Goal: Task Accomplishment & Management: Manage account settings

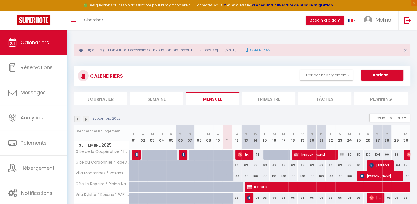
scroll to position [64, 0]
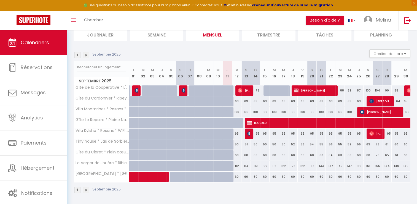
click at [78, 55] on img at bounding box center [77, 55] width 6 height 6
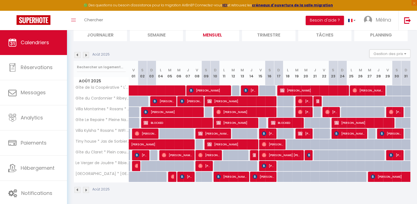
click at [78, 55] on img at bounding box center [77, 55] width 6 height 6
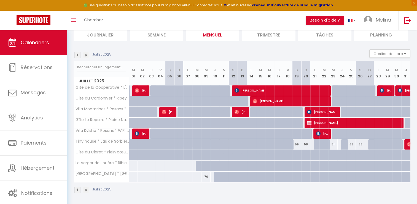
click at [78, 55] on img at bounding box center [77, 55] width 6 height 6
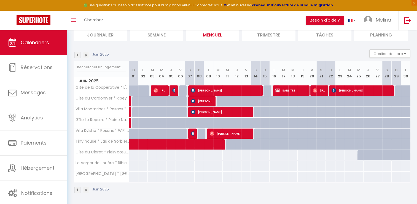
click at [78, 55] on img at bounding box center [77, 55] width 6 height 6
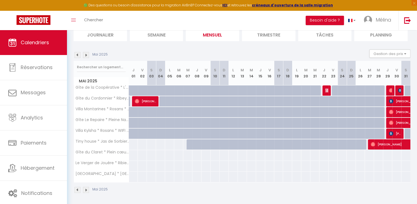
click at [78, 55] on img at bounding box center [77, 55] width 6 height 6
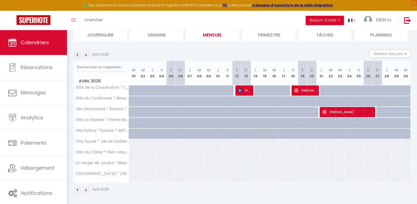
click at [87, 55] on img at bounding box center [86, 55] width 6 height 6
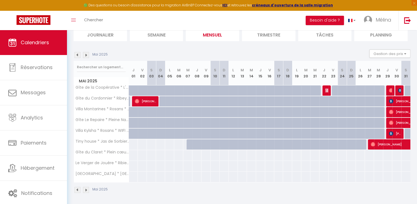
click at [87, 55] on img at bounding box center [86, 55] width 6 height 6
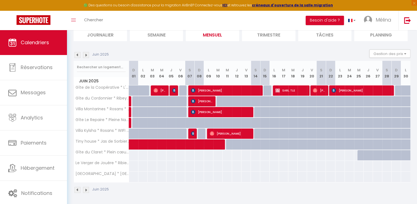
click at [87, 55] on img at bounding box center [86, 55] width 6 height 6
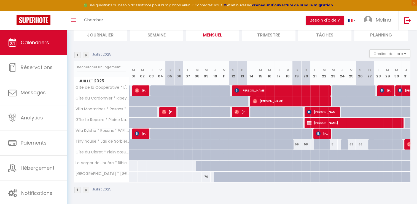
click at [87, 55] on img at bounding box center [86, 55] width 6 height 6
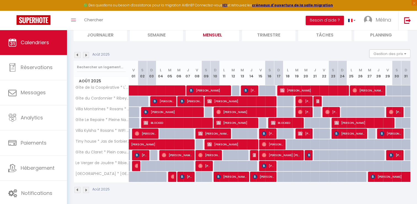
click at [87, 55] on img at bounding box center [86, 55] width 6 height 6
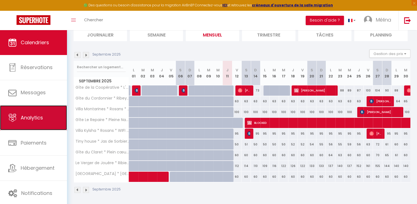
click at [46, 119] on link "Analytics" at bounding box center [33, 117] width 67 height 25
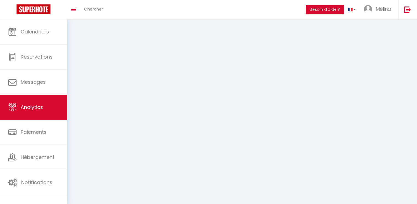
select select "2025"
select select "9"
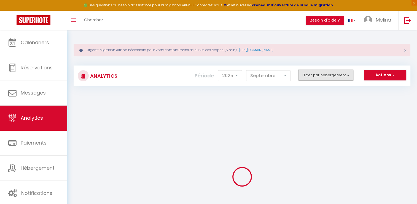
click at [323, 72] on button "Filtrer par hébergement" at bounding box center [325, 74] width 55 height 11
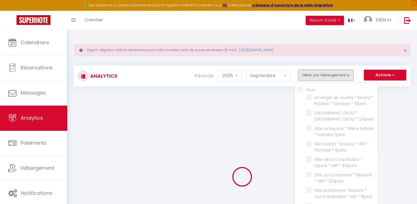
checkbox input "false"
checkbox 10pers "false"
checkbox 2\/4pers "false"
checkbox 7pers "false"
checkbox 6pers "false"
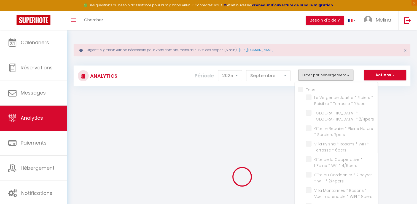
checkbox 4\/6pers "false"
checkbox 2\/4pers "false"
checkbox 8pers "false"
checkbox 2\/4pers "false"
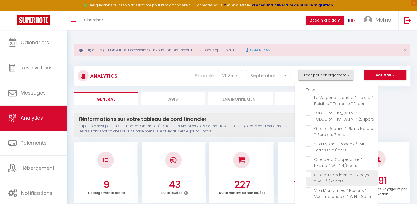
click at [309, 175] on 2\/4pers "checkbox" at bounding box center [342, 175] width 72 height 6
checkbox 2\/4pers "true"
checkbox 10pers "false"
checkbox 2\/4pers "false"
checkbox 7pers "false"
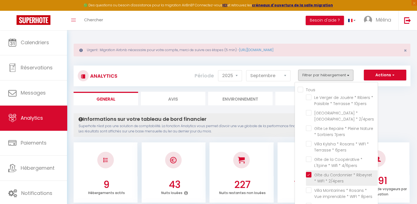
checkbox 6pers "false"
checkbox 4\/6pers "false"
checkbox 8pers "false"
checkbox 2\/4pers "false"
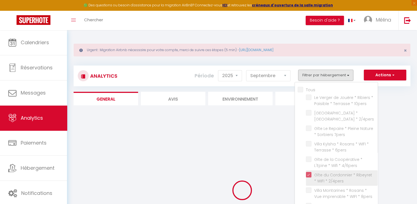
checkbox 10pers "false"
checkbox 2\/4pers "false"
checkbox 7pers "false"
checkbox 6pers "false"
checkbox 4\/6pers "false"
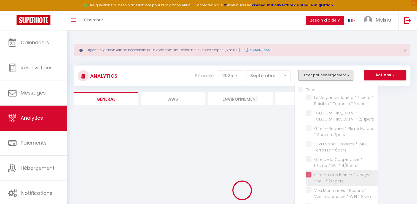
checkbox 8pers "false"
checkbox 2\/4pers "false"
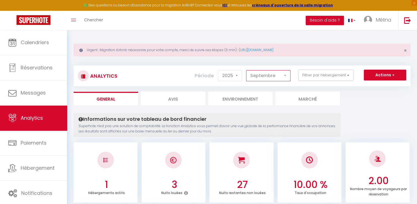
click at [260, 74] on select "[PERSON_NAME] Mars [PERSON_NAME] Juin Juillet Août Septembre Octobre Novembre D…" at bounding box center [268, 75] width 44 height 11
click at [247, 70] on select "[PERSON_NAME] Mars [PERSON_NAME] Juin Juillet Août Septembre Octobre Novembre D…" at bounding box center [268, 75] width 44 height 11
click at [271, 74] on select "[PERSON_NAME] Mars [PERSON_NAME] Juin Juillet Août Septembre Octobre Novembre D…" at bounding box center [268, 75] width 44 height 11
click at [247, 70] on select "[PERSON_NAME] Mars [PERSON_NAME] Juin Juillet Août Septembre Octobre Novembre D…" at bounding box center [268, 75] width 44 height 11
click at [275, 75] on select "[PERSON_NAME] Mars [PERSON_NAME] Juin Juillet Août Septembre Octobre Novembre D…" at bounding box center [268, 75] width 44 height 11
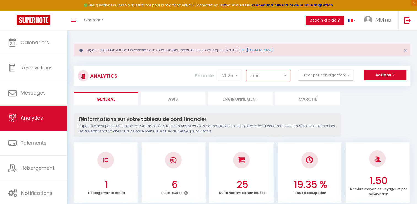
click at [247, 70] on select "[PERSON_NAME] Mars [PERSON_NAME] Juin Juillet Août Septembre Octobre Novembre D…" at bounding box center [268, 75] width 44 height 11
click at [283, 75] on select "[PERSON_NAME] Mars [PERSON_NAME] Juin Juillet Août Septembre Octobre Novembre D…" at bounding box center [268, 75] width 44 height 11
click at [247, 70] on select "[PERSON_NAME] Mars [PERSON_NAME] Juin Juillet Août Septembre Octobre Novembre D…" at bounding box center [268, 75] width 44 height 11
click at [285, 74] on select "[PERSON_NAME] Mars [PERSON_NAME] Juin Juillet Août Septembre Octobre Novembre D…" at bounding box center [268, 75] width 44 height 11
select select "8"
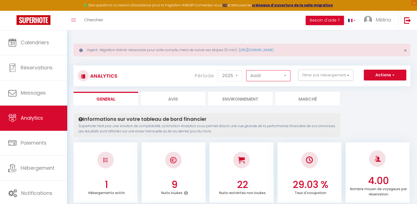
click at [247, 70] on select "[PERSON_NAME] Mars [PERSON_NAME] Juin Juillet Août Septembre Octobre Novembre D…" at bounding box center [268, 75] width 44 height 11
click at [273, 71] on select "[PERSON_NAME] Mars [PERSON_NAME] Juin Juillet Août Septembre Octobre Novembre D…" at bounding box center [268, 75] width 44 height 11
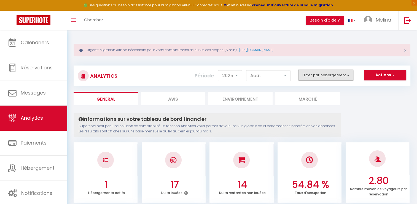
click at [335, 76] on button "Filtrer par hébergement" at bounding box center [325, 74] width 55 height 11
click at [284, 76] on select "[PERSON_NAME] Mars [PERSON_NAME] Juin Juillet Août Septembre Octobre Novembre D…" at bounding box center [268, 75] width 44 height 11
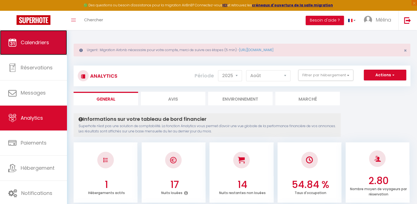
click at [40, 46] on span "Calendriers" at bounding box center [35, 42] width 28 height 7
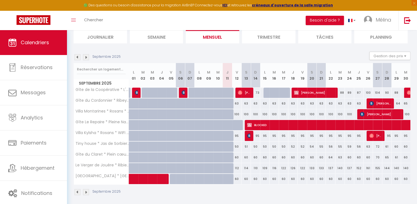
scroll to position [64, 0]
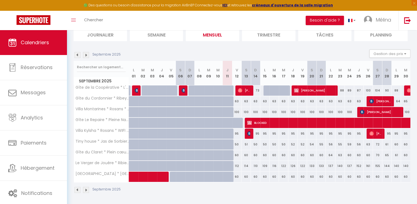
click at [77, 188] on img at bounding box center [77, 189] width 6 height 6
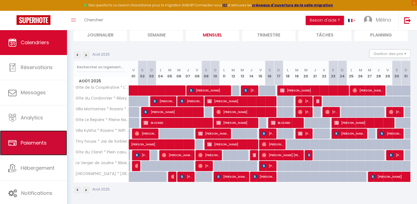
click at [47, 141] on link "Paiements" at bounding box center [33, 142] width 67 height 25
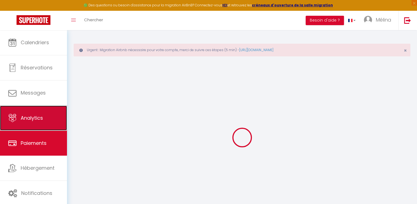
click at [47, 116] on link "Analytics" at bounding box center [33, 117] width 67 height 25
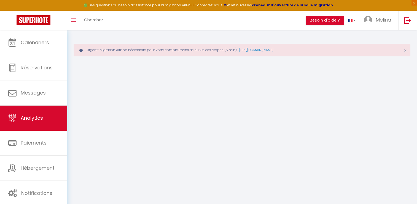
select select "2025"
select select "9"
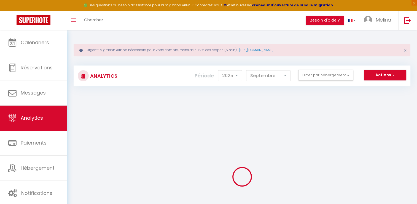
checkbox input "false"
checkbox 10pers "false"
checkbox 2\/4pers "false"
checkbox 7pers "false"
checkbox 6pers "false"
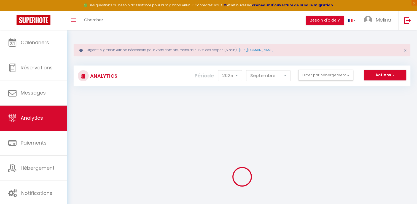
checkbox 4\/6pers "false"
checkbox 2\/4pers "false"
checkbox 8pers "false"
checkbox 2\/4pers "false"
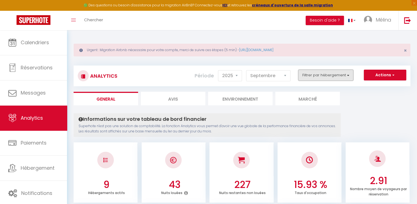
click at [309, 74] on button "Filtrer par hébergement" at bounding box center [325, 74] width 55 height 11
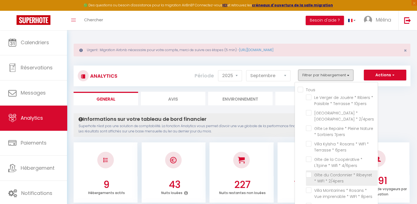
scroll to position [1, 0]
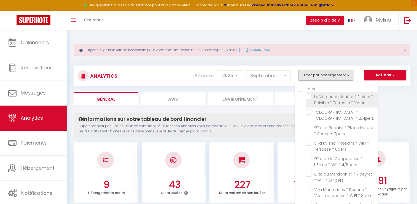
click at [310, 95] on 10pers "checkbox" at bounding box center [342, 96] width 72 height 6
checkbox 10pers "true"
checkbox 2\/4pers "false"
checkbox 7pers "false"
checkbox 6pers "false"
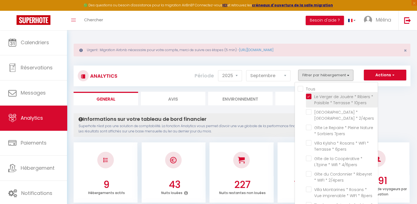
checkbox 4\/6pers "false"
checkbox 2\/4pers "false"
checkbox 8pers "false"
checkbox 2\/4pers "false"
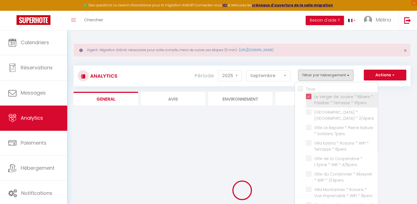
checkbox 2\/4pers "false"
checkbox 7pers "false"
checkbox 6pers "false"
checkbox 4\/6pers "false"
checkbox 2\/4pers "false"
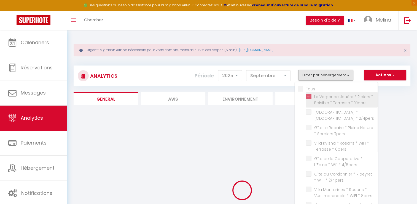
checkbox 8pers "false"
checkbox 2\/4pers "false"
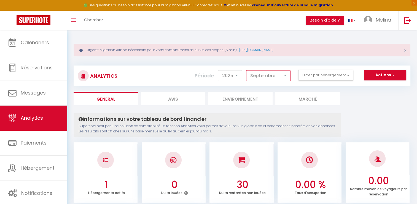
click at [276, 73] on select "[PERSON_NAME] Mars [PERSON_NAME] Juin Juillet Août Septembre Octobre Novembre D…" at bounding box center [268, 75] width 44 height 11
select select "8"
click at [247, 70] on select "[PERSON_NAME] Mars [PERSON_NAME] Juin Juillet Août Septembre Octobre Novembre D…" at bounding box center [268, 75] width 44 height 11
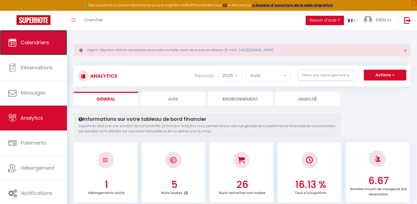
click at [46, 44] on span "Calendriers" at bounding box center [35, 42] width 28 height 7
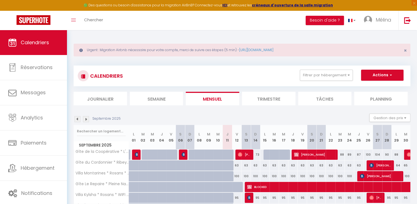
scroll to position [64, 0]
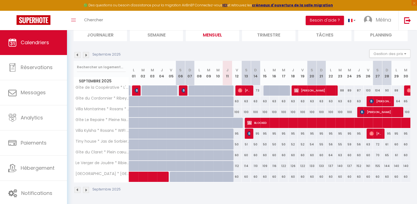
click at [78, 53] on img at bounding box center [77, 55] width 6 height 6
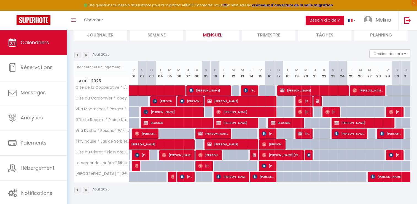
click at [78, 53] on img at bounding box center [77, 55] width 6 height 6
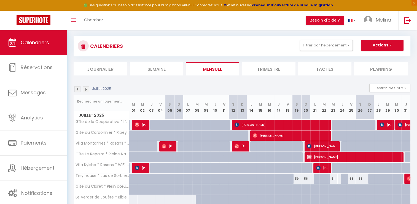
scroll to position [64, 0]
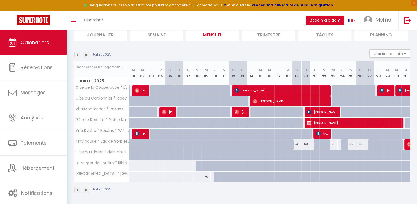
click at [86, 54] on img at bounding box center [86, 55] width 6 height 6
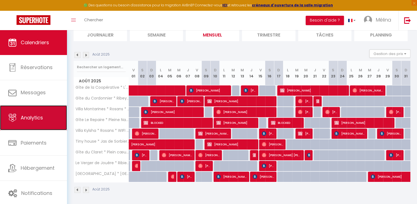
click at [35, 113] on link "Analytics" at bounding box center [33, 117] width 67 height 25
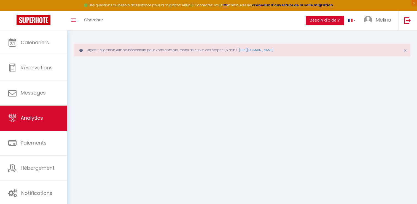
select select "2025"
select select "9"
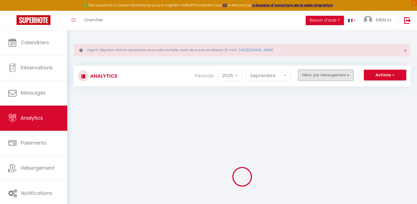
click at [341, 75] on button "Filtrer par hébergement" at bounding box center [325, 74] width 55 height 11
checkbox input "false"
checkbox 10pers "false"
checkbox 2\/4pers "false"
checkbox 7pers "false"
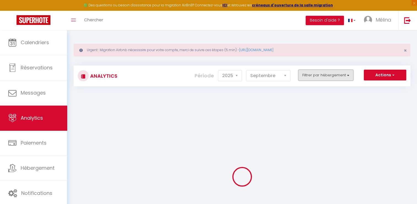
checkbox 6pers "false"
checkbox 4\/6pers "false"
checkbox 2\/4pers "false"
checkbox 8pers "false"
checkbox 2\/4pers "false"
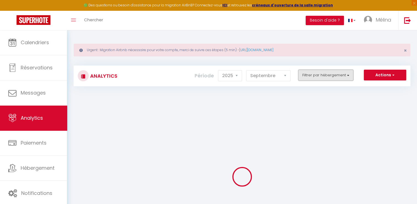
checkbox 2\/4pers "false"
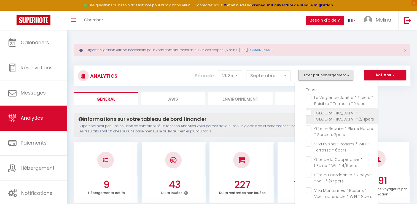
click at [309, 112] on 2\/4pers "checkbox" at bounding box center [342, 113] width 72 height 6
checkbox 2\/4pers "true"
checkbox 10pers "false"
checkbox 7pers "false"
checkbox 6pers "false"
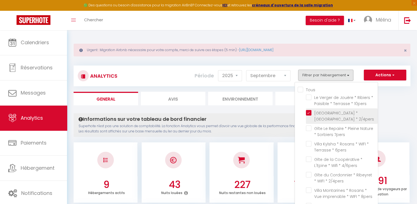
checkbox 4\/6pers "false"
checkbox 2\/4pers "false"
checkbox 8pers "false"
checkbox 2\/4pers "false"
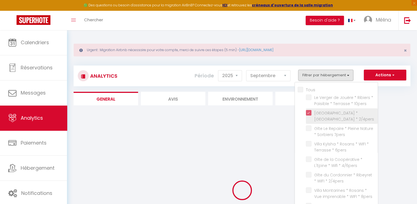
checkbox 10pers "false"
checkbox 7pers "false"
checkbox 6pers "false"
checkbox 4\/6pers "false"
checkbox 2\/4pers "false"
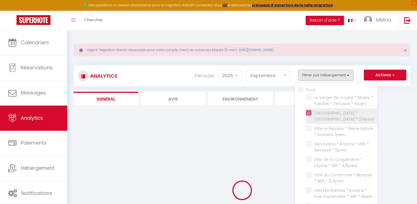
checkbox 8pers "false"
checkbox 2\/4pers "false"
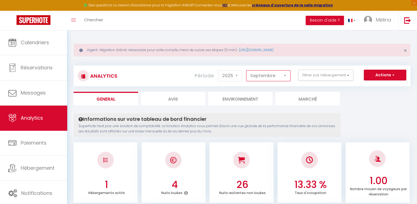
click at [269, 76] on select "[PERSON_NAME] Mars [PERSON_NAME] Juin Juillet Août Septembre Octobre Novembre D…" at bounding box center [268, 75] width 44 height 11
click at [247, 70] on select "[PERSON_NAME] Mars [PERSON_NAME] Juin Juillet Août Septembre Octobre Novembre D…" at bounding box center [268, 75] width 44 height 11
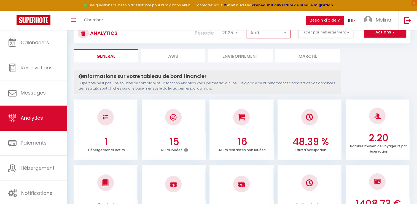
scroll to position [44, 0]
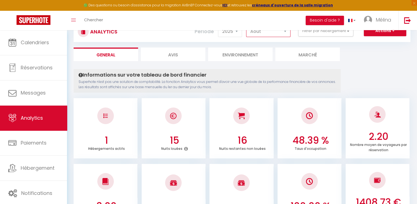
click at [282, 33] on select "[PERSON_NAME] Mars [PERSON_NAME] Juin Juillet Août Septembre Octobre Novembre D…" at bounding box center [268, 31] width 44 height 11
select select "9"
click at [247, 26] on select "[PERSON_NAME] Mars [PERSON_NAME] Juin Juillet Août Septembre Octobre Novembre D…" at bounding box center [268, 31] width 44 height 11
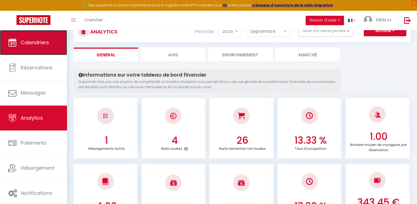
click at [37, 41] on span "Calendriers" at bounding box center [35, 42] width 28 height 7
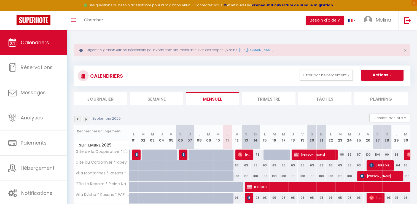
click at [77, 120] on img at bounding box center [77, 119] width 6 height 6
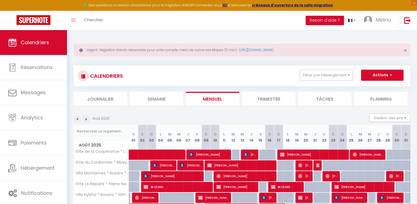
scroll to position [64, 0]
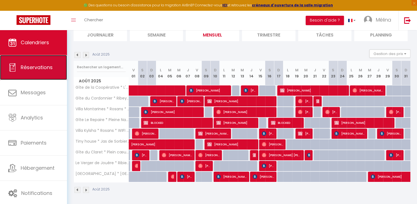
click at [49, 68] on span "Réservations" at bounding box center [37, 67] width 32 height 7
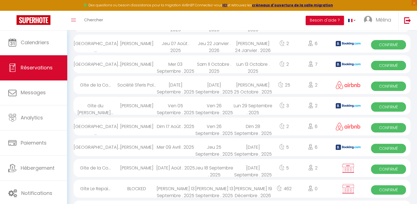
scroll to position [385, 0]
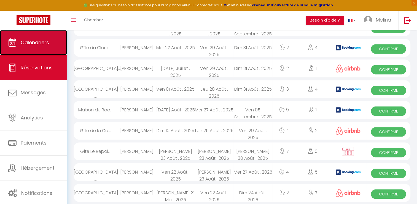
click at [39, 44] on span "Calendriers" at bounding box center [35, 42] width 28 height 7
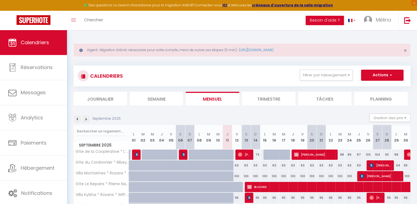
scroll to position [64, 0]
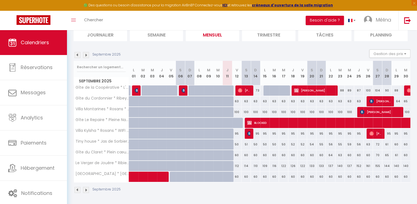
click at [77, 55] on img at bounding box center [77, 55] width 6 height 6
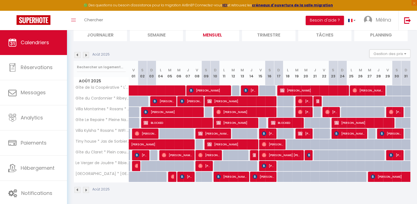
click at [84, 54] on img at bounding box center [86, 55] width 6 height 6
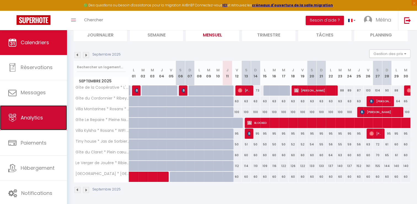
click at [45, 115] on link "Analytics" at bounding box center [33, 117] width 67 height 25
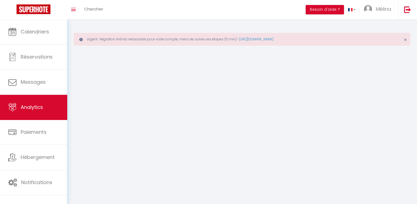
select select "2025"
select select "9"
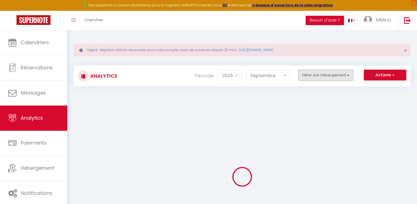
checkbox input "false"
checkbox 10pers "false"
checkbox 2\/4pers "false"
checkbox 7pers "false"
checkbox 6pers "false"
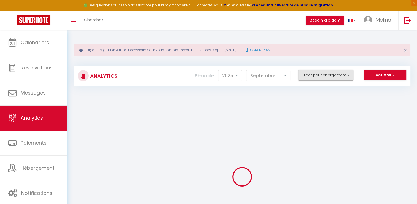
checkbox 4\/6pers "false"
checkbox 2\/4pers "false"
checkbox 8pers "false"
checkbox 2\/4pers "false"
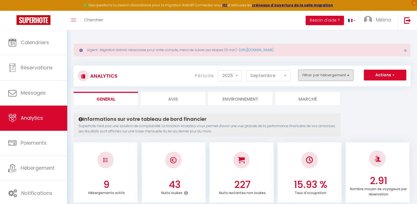
click at [322, 76] on button "Filtrer par hébergement" at bounding box center [325, 74] width 55 height 11
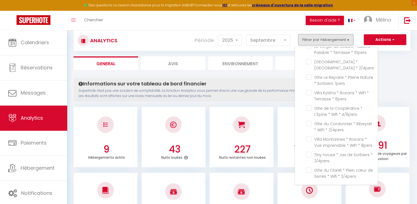
scroll to position [36, 0]
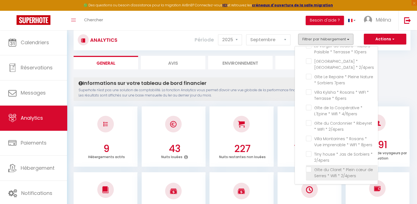
click at [309, 169] on 2\/4pers "checkbox" at bounding box center [342, 169] width 72 height 6
checkbox 2\/4pers "true"
checkbox 10pers "false"
checkbox 2\/4pers "false"
checkbox 7pers "false"
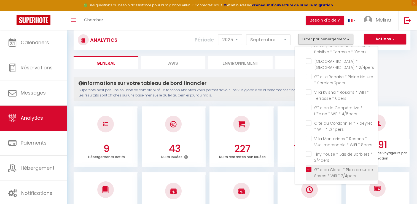
checkbox 6pers "false"
checkbox 4\/6pers "false"
checkbox 2\/4pers "false"
checkbox 8pers "false"
checkbox 2\/4pers "false"
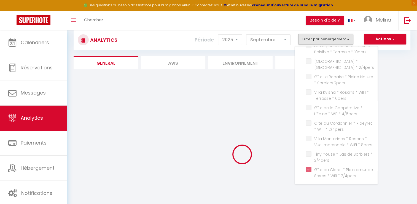
checkbox 10pers "false"
checkbox 2\/4pers "false"
checkbox 7pers "false"
checkbox 6pers "false"
checkbox 4\/6pers "false"
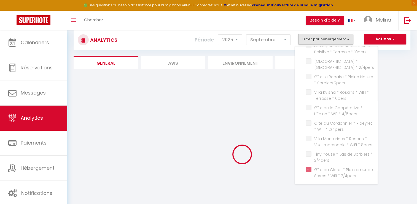
checkbox 2\/4pers "false"
checkbox 8pers "false"
checkbox 2\/4pers "false"
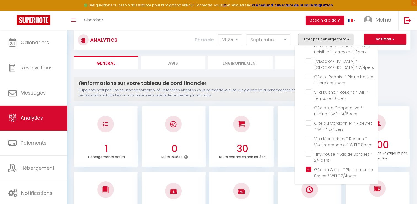
click at [130, 99] on div "Informations sur votre tableau de bord financier Superhote n'est pas une soluti…" at bounding box center [207, 88] width 267 height 23
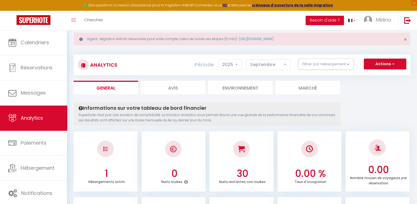
scroll to position [11, 0]
click at [260, 66] on select "[PERSON_NAME] Mars [PERSON_NAME] Juin Juillet Août Septembre Octobre Novembre D…" at bounding box center [268, 64] width 44 height 11
select select "8"
click at [247, 59] on select "[PERSON_NAME] Mars [PERSON_NAME] Juin Juillet Août Septembre Octobre Novembre D…" at bounding box center [268, 64] width 44 height 11
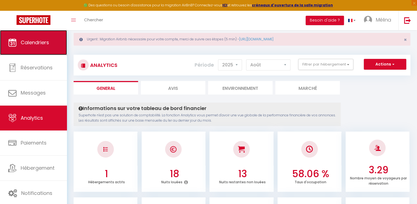
click at [43, 46] on span "Calendriers" at bounding box center [35, 42] width 28 height 7
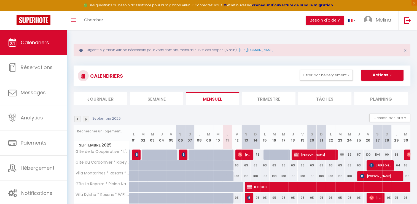
click at [77, 117] on img at bounding box center [77, 119] width 6 height 6
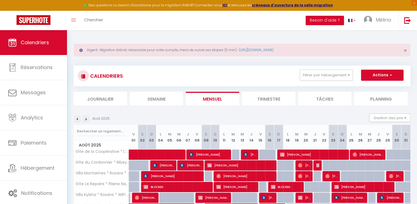
click at [77, 117] on img at bounding box center [77, 119] width 6 height 6
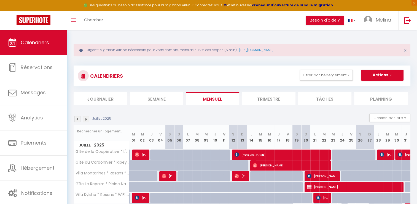
click at [77, 117] on img at bounding box center [77, 119] width 6 height 6
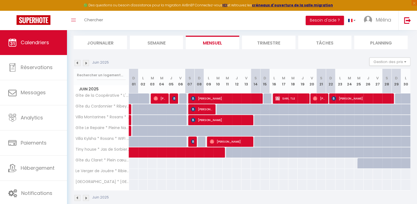
scroll to position [56, 0]
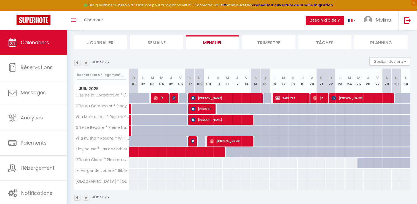
click at [77, 64] on img at bounding box center [77, 63] width 6 height 6
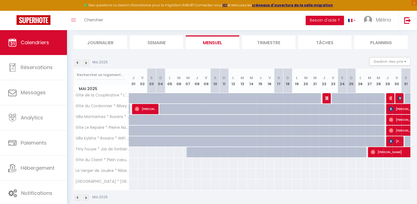
click at [88, 60] on img at bounding box center [86, 63] width 6 height 6
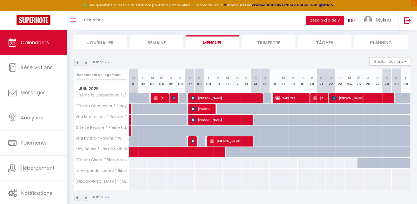
click at [86, 62] on img at bounding box center [86, 63] width 6 height 6
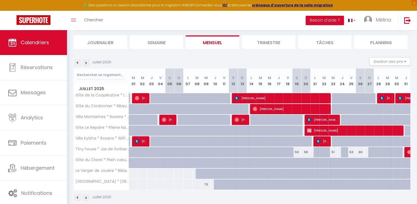
scroll to position [64, 0]
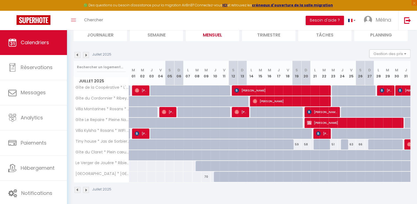
click at [84, 55] on img at bounding box center [86, 55] width 6 height 6
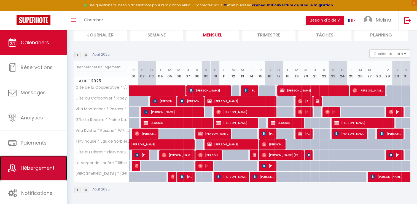
click at [47, 172] on link "Hébergement" at bounding box center [33, 167] width 67 height 25
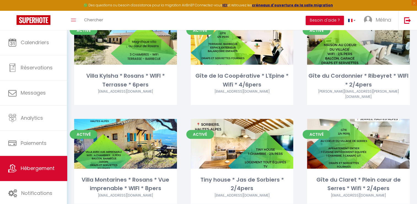
scroll to position [192, 0]
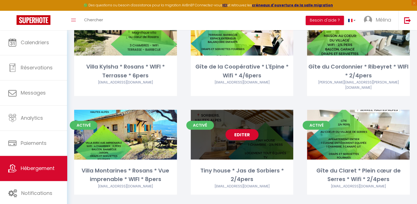
click at [247, 129] on link "Editer" at bounding box center [242, 134] width 33 height 11
select select "3"
select select "2"
select select "1"
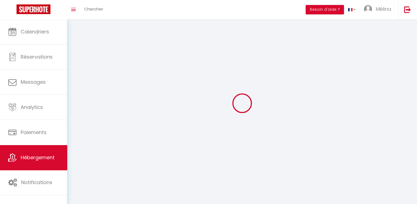
select select
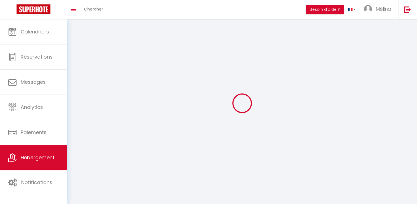
checkbox input "false"
select select
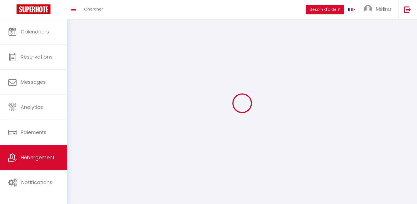
select select
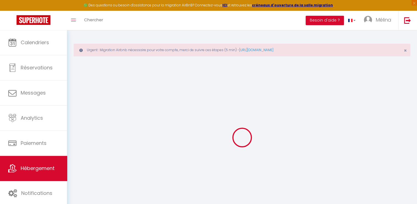
select select
checkbox input "false"
checkbox input "true"
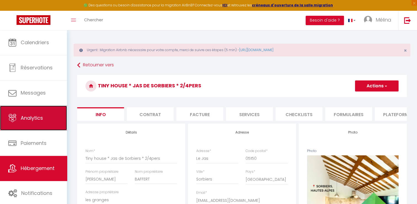
click at [33, 123] on link "Analytics" at bounding box center [33, 117] width 67 height 25
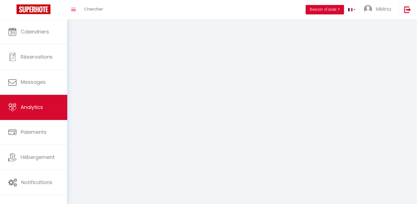
select select "2025"
select select "9"
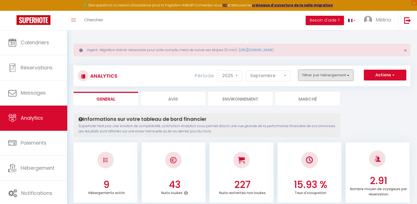
click at [329, 76] on button "Filtrer par hébergement" at bounding box center [325, 74] width 55 height 11
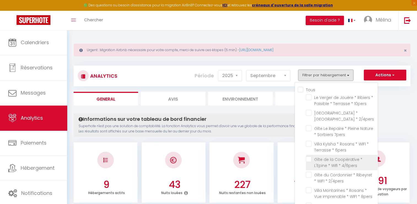
scroll to position [16, 0]
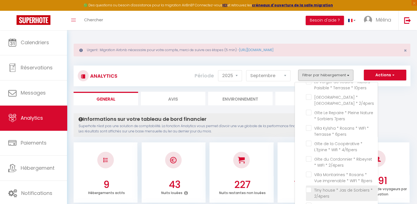
click at [310, 188] on 2\/4pers "checkbox" at bounding box center [342, 190] width 72 height 6
checkbox 2\/4pers "true"
checkbox 10pers "false"
checkbox 2\/4pers "false"
checkbox 7pers "false"
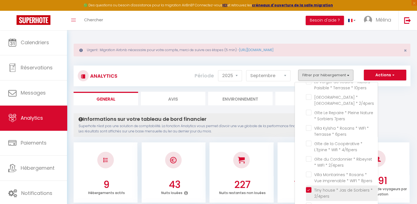
checkbox 6pers "false"
checkbox 4\/6pers "false"
checkbox 2\/4pers "false"
checkbox 8pers "false"
checkbox 2\/4pers "false"
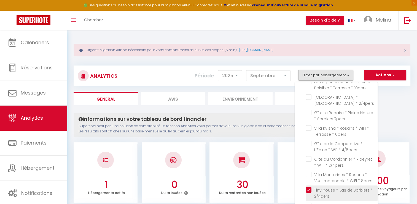
checkbox 10pers "false"
checkbox 2\/4pers "false"
checkbox 7pers "false"
checkbox 6pers "false"
checkbox 4\/6pers "false"
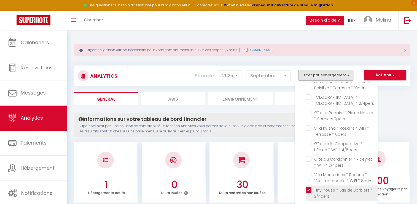
checkbox 2\/4pers "false"
checkbox 8pers "false"
checkbox 2\/4pers "false"
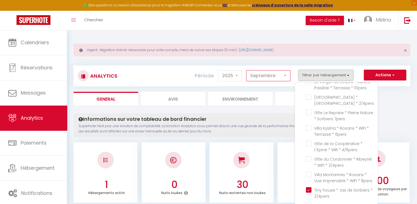
click at [254, 74] on select "[PERSON_NAME] Mars [PERSON_NAME] Juin Juillet Août Septembre Octobre Novembre D…" at bounding box center [268, 75] width 44 height 11
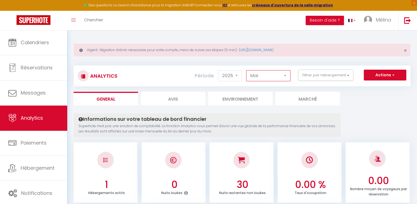
click at [247, 70] on select "[PERSON_NAME] Mars [PERSON_NAME] Juin Juillet Août Septembre Octobre Novembre D…" at bounding box center [268, 75] width 44 height 11
click at [266, 79] on select "[PERSON_NAME] Mars [PERSON_NAME] Juin Juillet Août Septembre Octobre Novembre D…" at bounding box center [268, 75] width 44 height 11
click at [247, 70] on select "[PERSON_NAME] Mars [PERSON_NAME] Juin Juillet Août Septembre Octobre Novembre D…" at bounding box center [268, 75] width 44 height 11
click at [271, 77] on select "[PERSON_NAME] Mars [PERSON_NAME] Juin Juillet Août Septembre Octobre Novembre D…" at bounding box center [268, 75] width 44 height 11
click at [247, 70] on select "[PERSON_NAME] Mars [PERSON_NAME] Juin Juillet Août Septembre Octobre Novembre D…" at bounding box center [268, 75] width 44 height 11
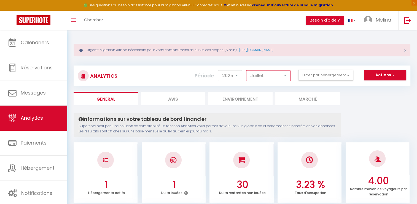
click at [269, 77] on select "[PERSON_NAME] Mars [PERSON_NAME] Juin Juillet Août Septembre Octobre Novembre D…" at bounding box center [268, 75] width 44 height 11
select select "8"
click at [247, 70] on select "[PERSON_NAME] Mars [PERSON_NAME] Juin Juillet Août Septembre Octobre Novembre D…" at bounding box center [268, 75] width 44 height 11
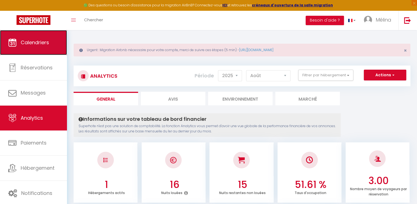
click at [38, 45] on span "Calendriers" at bounding box center [35, 42] width 28 height 7
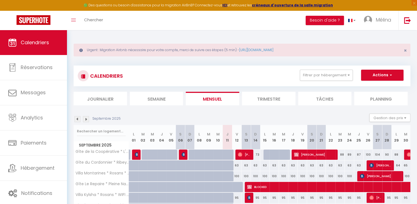
click at [76, 117] on img at bounding box center [77, 119] width 6 height 6
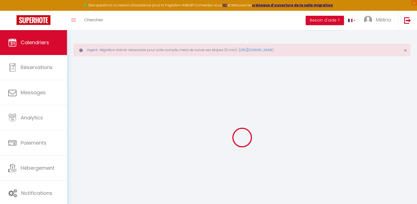
click at [76, 117] on div at bounding box center [242, 137] width 337 height 154
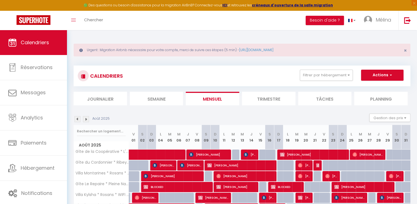
click at [76, 117] on img at bounding box center [77, 119] width 6 height 6
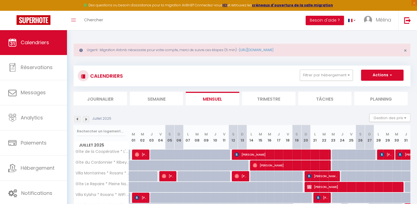
scroll to position [64, 0]
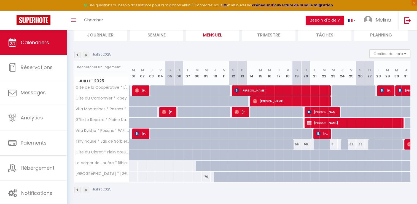
click at [79, 52] on img at bounding box center [77, 55] width 6 height 6
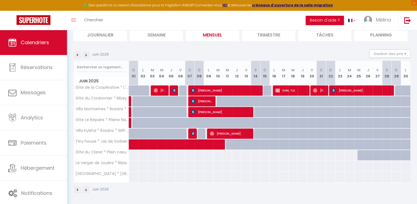
click at [271, 38] on li "Trimestre" at bounding box center [269, 35] width 54 height 14
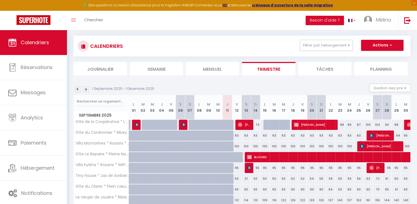
scroll to position [64, 0]
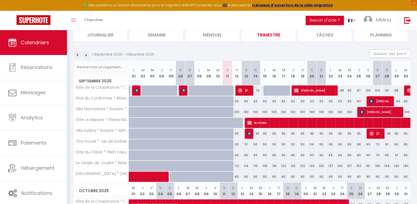
click at [76, 55] on img at bounding box center [77, 55] width 6 height 6
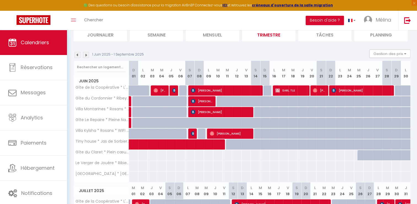
click at [76, 55] on img at bounding box center [77, 55] width 6 height 6
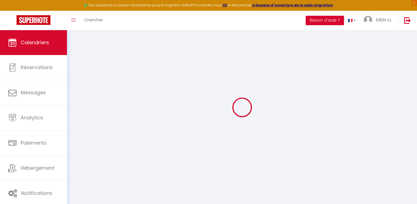
scroll to position [30, 0]
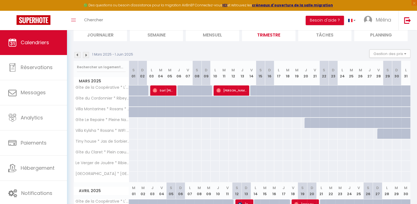
click at [76, 55] on img at bounding box center [77, 55] width 6 height 6
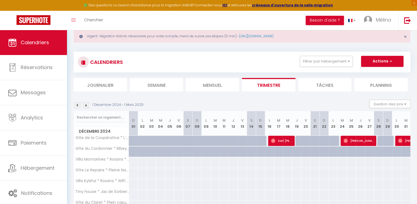
scroll to position [0, 0]
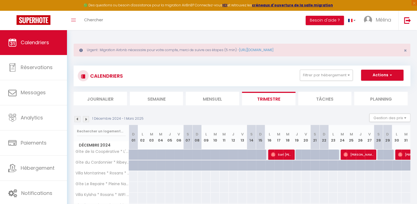
click at [85, 118] on img at bounding box center [86, 119] width 6 height 6
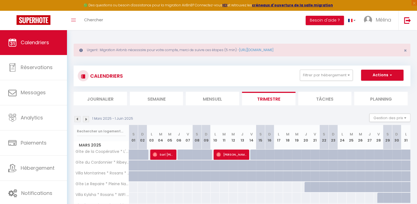
click at [86, 121] on img at bounding box center [86, 119] width 6 height 6
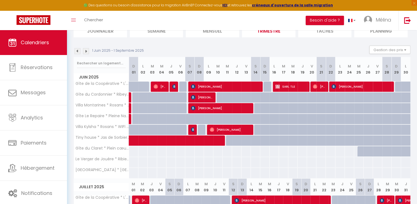
scroll to position [51, 0]
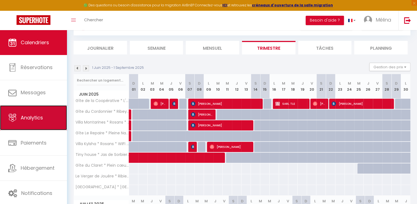
click at [44, 113] on link "Analytics" at bounding box center [33, 117] width 67 height 25
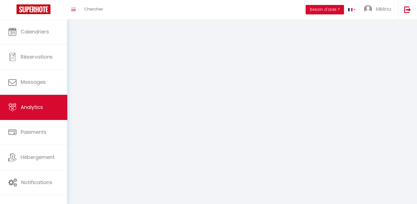
select select "2025"
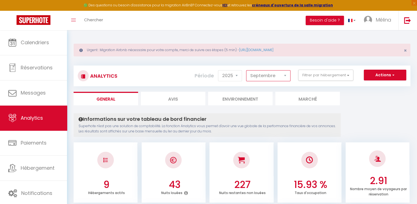
click at [273, 72] on select "[PERSON_NAME] Mars [PERSON_NAME] Juin Juillet Août Septembre Octobre Novembre D…" at bounding box center [268, 75] width 44 height 11
select select "1"
click at [247, 70] on select "[PERSON_NAME] Mars [PERSON_NAME] Juin Juillet Août Septembre Octobre Novembre D…" at bounding box center [268, 75] width 44 height 11
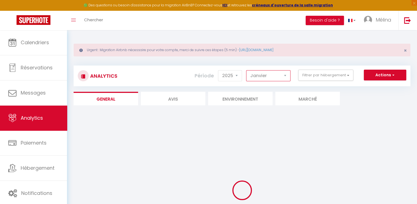
checkbox input "false"
checkbox 10pers "false"
checkbox 2\/4pers "false"
checkbox 7pers "false"
checkbox 6pers "false"
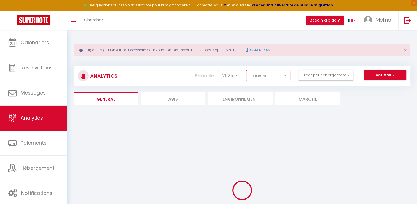
checkbox 4\/6pers "false"
checkbox 2\/4pers "false"
checkbox 8pers "false"
checkbox 2\/4pers "false"
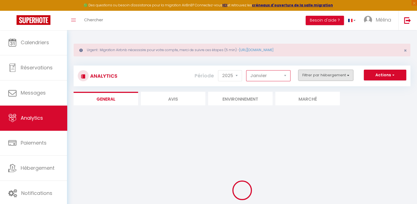
checkbox input "false"
checkbox 10pers "false"
checkbox 2\/4pers "false"
checkbox 7pers "false"
checkbox 6pers "false"
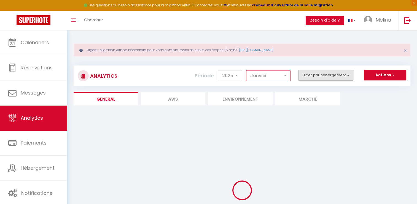
checkbox 4\/6pers "false"
checkbox 2\/4pers "false"
checkbox 8pers "false"
checkbox 2\/4pers "false"
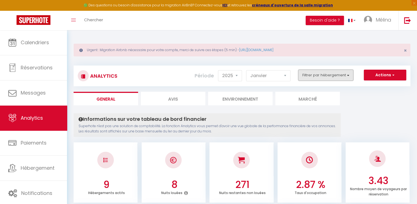
click at [337, 75] on button "Filtrer par hébergement" at bounding box center [325, 74] width 55 height 11
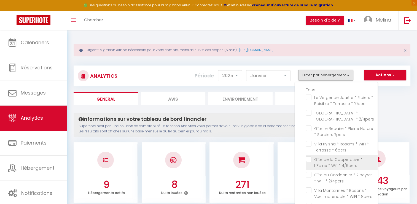
click at [309, 157] on 4\/6pers "checkbox" at bounding box center [342, 159] width 72 height 6
checkbox 4\/6pers "true"
checkbox 10pers "false"
checkbox 2\/4pers "false"
checkbox 7pers "false"
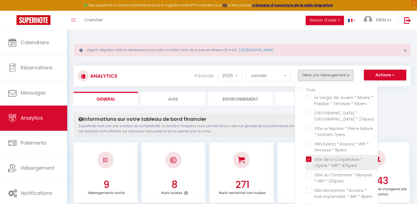
checkbox 6pers "false"
checkbox 2\/4pers "false"
checkbox 8pers "false"
checkbox 2\/4pers "false"
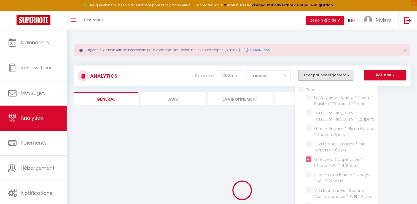
checkbox 10pers "false"
checkbox 2\/4pers "false"
checkbox 7pers "false"
checkbox 6pers "false"
checkbox 2\/4pers "false"
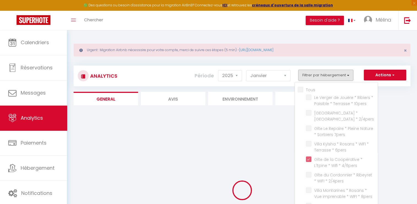
checkbox 8pers "false"
checkbox 2\/4pers "false"
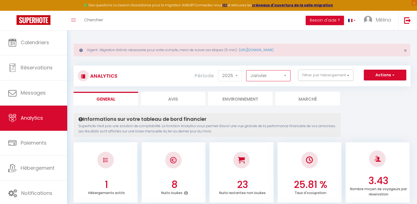
click at [274, 74] on select "[PERSON_NAME] Mars [PERSON_NAME] Juin Juillet Août Septembre Octobre Novembre D…" at bounding box center [268, 75] width 44 height 11
click at [247, 70] on select "[PERSON_NAME] Mars [PERSON_NAME] Juin Juillet Août Septembre Octobre Novembre D…" at bounding box center [268, 75] width 44 height 11
click at [279, 77] on select "[PERSON_NAME] Mars [PERSON_NAME] Juin Juillet Août Septembre Octobre Novembre D…" at bounding box center [268, 75] width 44 height 11
click at [247, 70] on select "[PERSON_NAME] Mars [PERSON_NAME] Juin Juillet Août Septembre Octobre Novembre D…" at bounding box center [268, 75] width 44 height 11
click at [275, 74] on select "[PERSON_NAME] Mars [PERSON_NAME] Juin Juillet Août Septembre Octobre Novembre D…" at bounding box center [268, 75] width 44 height 11
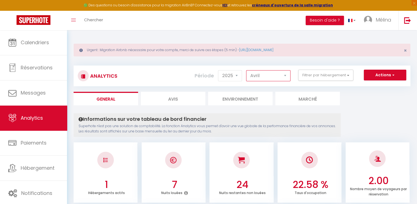
click at [247, 70] on select "[PERSON_NAME] Mars [PERSON_NAME] Juin Juillet Août Septembre Octobre Novembre D…" at bounding box center [268, 75] width 44 height 11
click at [269, 74] on select "[PERSON_NAME] Mars [PERSON_NAME] Juin Juillet Août Septembre Octobre Novembre D…" at bounding box center [268, 75] width 44 height 11
click at [247, 70] on select "[PERSON_NAME] Mars [PERSON_NAME] Juin Juillet Août Septembre Octobre Novembre D…" at bounding box center [268, 75] width 44 height 11
click at [256, 73] on select "[PERSON_NAME] Mars [PERSON_NAME] Juin Juillet Août Septembre Octobre Novembre D…" at bounding box center [268, 75] width 44 height 11
click at [247, 70] on select "[PERSON_NAME] Mars [PERSON_NAME] Juin Juillet Août Septembre Octobre Novembre D…" at bounding box center [268, 75] width 44 height 11
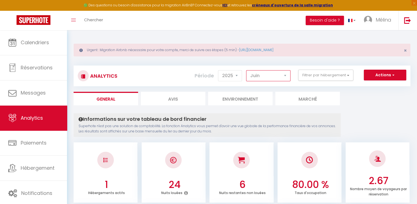
click at [287, 71] on select "[PERSON_NAME] Mars [PERSON_NAME] Juin Juillet Août Septembre Octobre Novembre D…" at bounding box center [268, 75] width 44 height 11
click at [247, 70] on select "[PERSON_NAME] Mars [PERSON_NAME] Juin Juillet Août Septembre Octobre Novembre D…" at bounding box center [268, 75] width 44 height 11
click at [272, 74] on select "[PERSON_NAME] Mars [PERSON_NAME] Juin Juillet Août Septembre Octobre Novembre D…" at bounding box center [268, 75] width 44 height 11
select select "8"
click at [247, 70] on select "[PERSON_NAME] Mars [PERSON_NAME] Juin Juillet Août Septembre Octobre Novembre D…" at bounding box center [268, 75] width 44 height 11
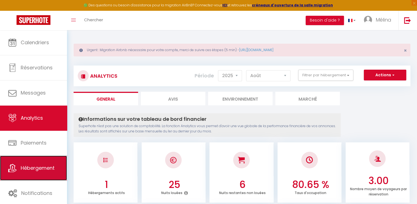
click at [54, 163] on link "Hébergement" at bounding box center [33, 167] width 67 height 25
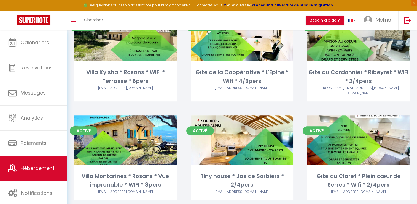
scroll to position [192, 0]
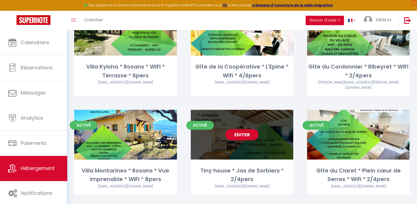
click at [239, 129] on link "Editer" at bounding box center [242, 134] width 33 height 11
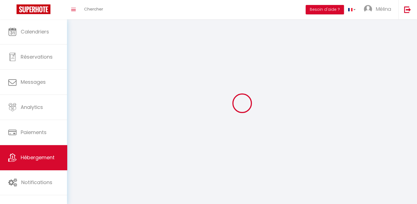
select select "1"
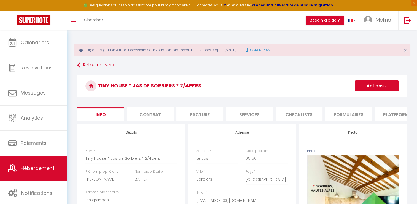
click at [379, 113] on li "Plateformes" at bounding box center [398, 114] width 47 height 14
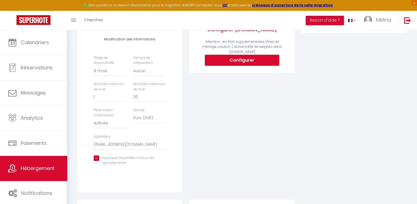
scroll to position [112, 0]
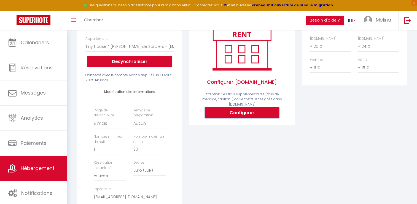
click at [250, 110] on button "Configurer" at bounding box center [242, 112] width 74 height 11
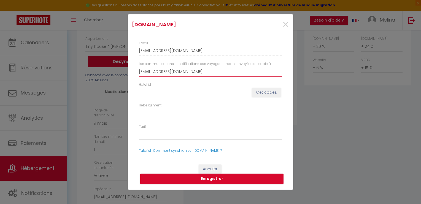
click at [215, 71] on input "[EMAIL_ADDRESS][DOMAIN_NAME]" at bounding box center [210, 71] width 143 height 10
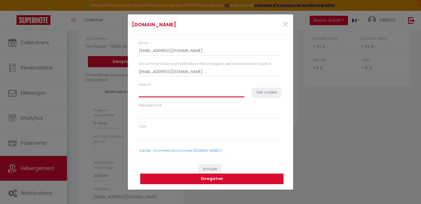
click at [193, 96] on input "Hotel id" at bounding box center [192, 92] width 106 height 10
paste input "14553984"
click at [266, 92] on button "Get codes" at bounding box center [266, 92] width 29 height 9
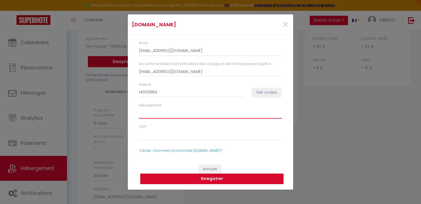
click at [237, 112] on select "Hébergement" at bounding box center [210, 113] width 143 height 10
click at [264, 91] on button "Get codes" at bounding box center [266, 92] width 29 height 9
click at [271, 89] on button "Get codes" at bounding box center [266, 92] width 29 height 9
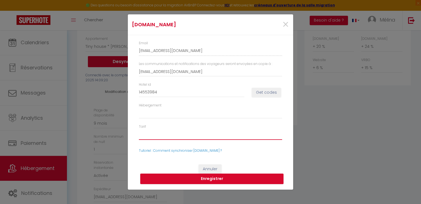
click at [183, 137] on select "Tarif" at bounding box center [210, 134] width 143 height 10
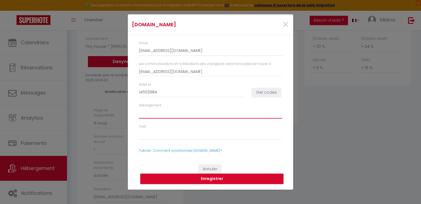
click at [177, 108] on select "Hébergement" at bounding box center [210, 113] width 143 height 10
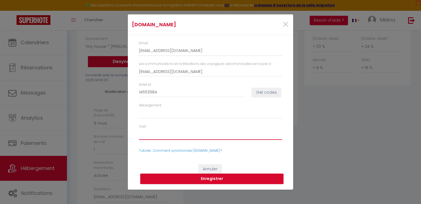
click at [176, 130] on select "Tarif" at bounding box center [210, 134] width 143 height 10
click at [271, 91] on button "Get codes" at bounding box center [266, 92] width 29 height 9
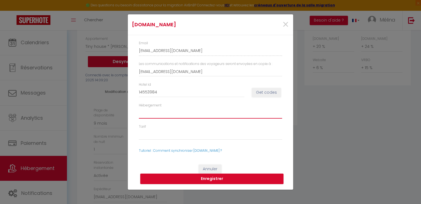
click at [184, 112] on select "Hébergement" at bounding box center [210, 113] width 143 height 10
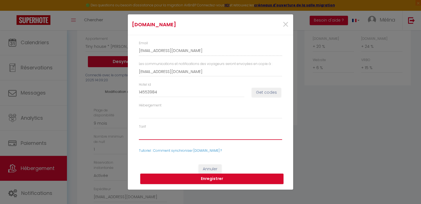
click at [185, 134] on select "Tarif" at bounding box center [210, 134] width 143 height 10
click at [212, 180] on button "Enregistrer" at bounding box center [211, 178] width 143 height 10
click at [284, 23] on span "×" at bounding box center [285, 24] width 7 height 17
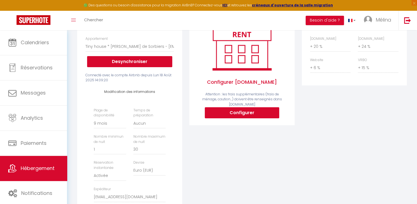
scroll to position [0, 0]
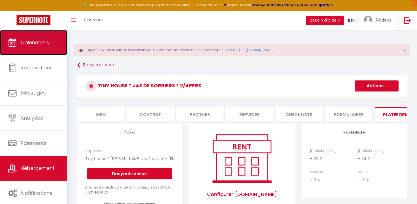
click at [37, 42] on span "Calendriers" at bounding box center [35, 42] width 28 height 7
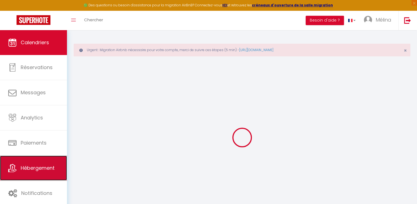
click at [43, 169] on span "Hébergement" at bounding box center [38, 167] width 34 height 7
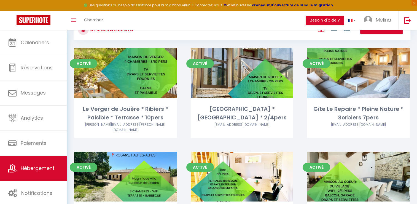
scroll to position [45, 0]
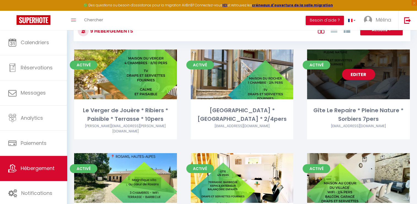
click at [362, 76] on link "Editer" at bounding box center [358, 74] width 33 height 11
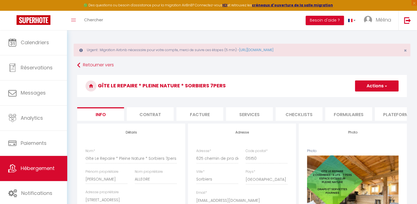
click at [375, 86] on button "Actions" at bounding box center [377, 85] width 44 height 11
click at [334, 79] on h3 "Gîte Le Repaire * Pleine Nature * Sorbiers 7pers" at bounding box center [242, 86] width 330 height 22
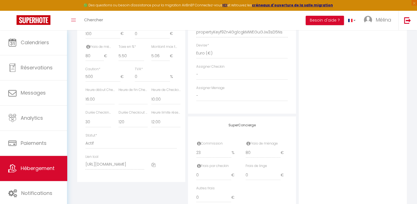
scroll to position [282, 0]
click at [91, 146] on select "Actif Pas actif" at bounding box center [131, 142] width 92 height 10
click at [85, 140] on select "Actif Pas actif" at bounding box center [131, 142] width 92 height 10
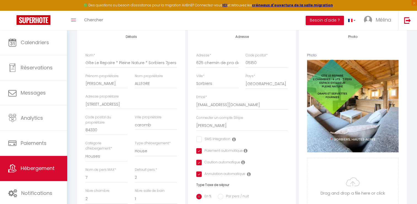
scroll to position [0, 0]
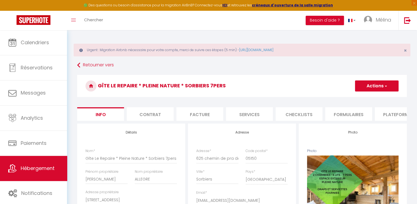
click at [379, 85] on button "Actions" at bounding box center [377, 85] width 44 height 11
click at [360, 96] on input "Enregistrer" at bounding box center [355, 98] width 20 height 6
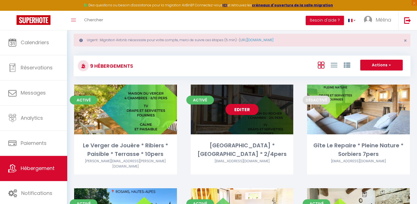
scroll to position [10, 0]
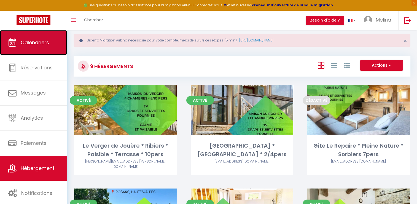
click at [54, 46] on link "Calendriers" at bounding box center [33, 42] width 67 height 25
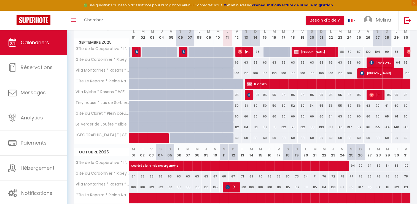
scroll to position [103, 0]
click at [233, 184] on span "[PERSON_NAME]" at bounding box center [232, 186] width 12 height 10
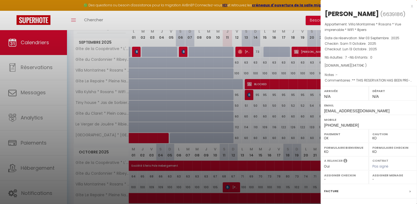
click at [280, 131] on div at bounding box center [208, 102] width 417 height 204
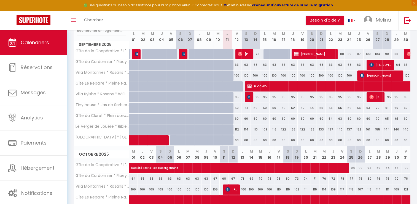
scroll to position [100, 0]
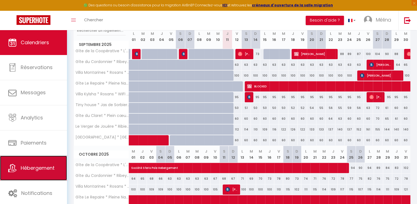
click at [54, 167] on span "Hébergement" at bounding box center [38, 167] width 34 height 7
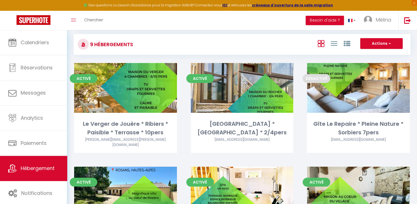
scroll to position [32, 0]
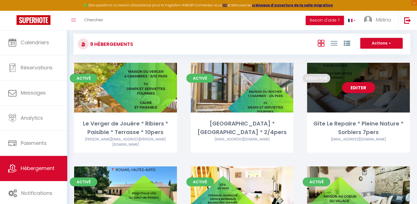
click at [362, 88] on link "Editer" at bounding box center [358, 87] width 33 height 11
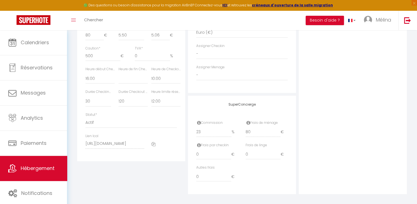
scroll to position [309, 0]
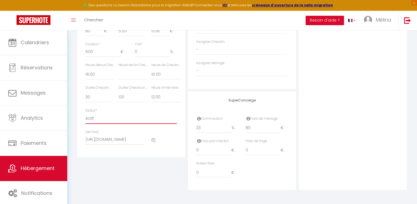
click at [105, 118] on select "Actif Pas actif" at bounding box center [131, 118] width 92 height 10
click at [85, 113] on select "Actif Pas actif" at bounding box center [131, 118] width 92 height 10
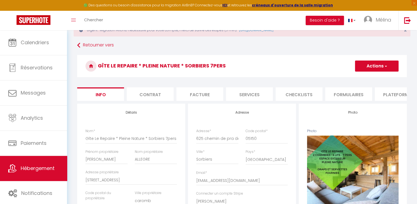
scroll to position [0, 0]
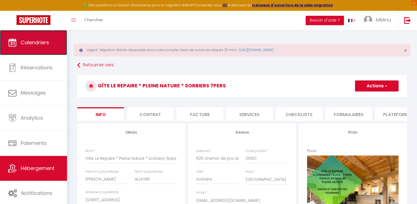
click at [45, 42] on span "Calendriers" at bounding box center [35, 42] width 28 height 7
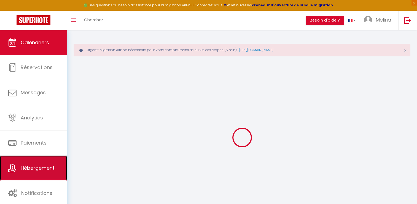
click at [41, 167] on span "Hébergement" at bounding box center [38, 167] width 34 height 7
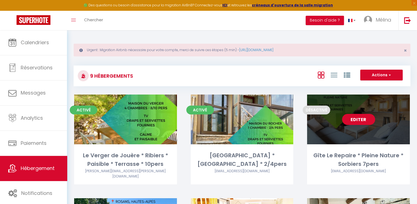
click at [356, 122] on link "Editer" at bounding box center [358, 119] width 33 height 11
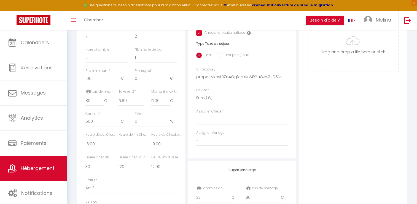
scroll to position [309, 0]
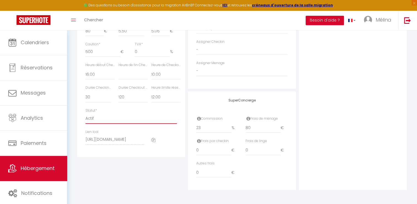
click at [99, 115] on select "Actif Pas actif" at bounding box center [131, 118] width 92 height 10
click at [85, 113] on select "Actif Pas actif" at bounding box center [131, 118] width 92 height 10
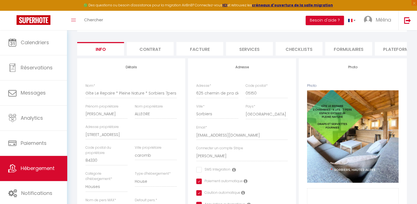
scroll to position [0, 0]
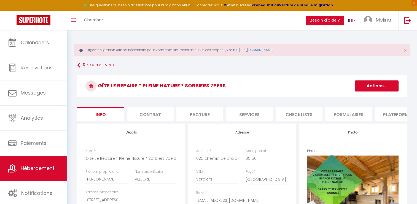
click at [369, 88] on button "Actions" at bounding box center [377, 85] width 44 height 11
click at [363, 99] on input "Enregistrer" at bounding box center [355, 98] width 20 height 6
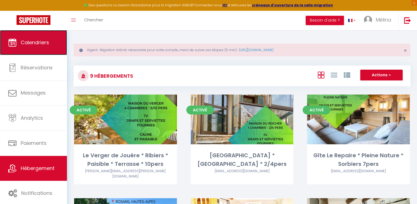
click at [46, 36] on link "Calendriers" at bounding box center [33, 42] width 67 height 25
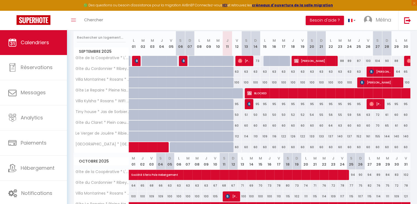
scroll to position [89, 0]
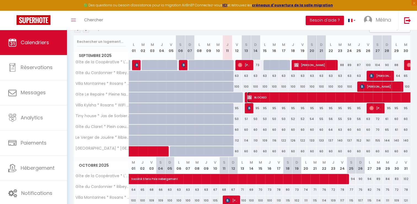
click at [250, 97] on img at bounding box center [249, 97] width 4 height 4
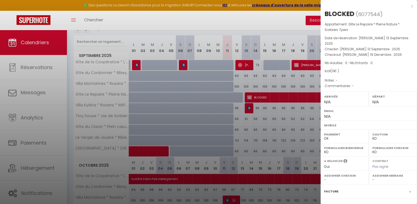
click at [289, 122] on div at bounding box center [208, 102] width 417 height 204
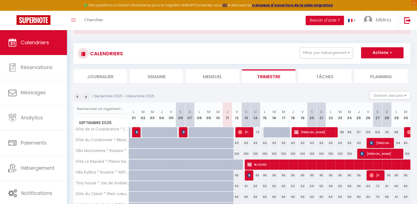
scroll to position [0, 0]
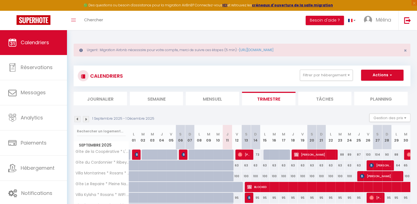
click at [88, 119] on img at bounding box center [86, 119] width 6 height 6
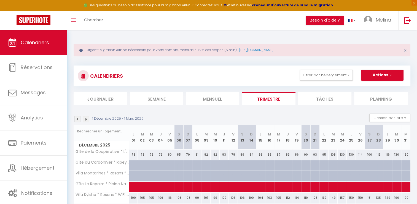
click at [88, 119] on img at bounding box center [86, 119] width 6 height 6
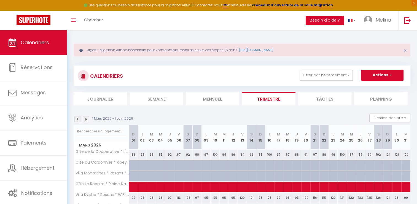
click at [88, 119] on img at bounding box center [86, 119] width 6 height 6
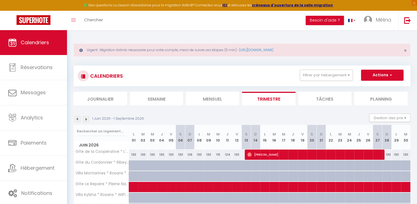
click at [88, 119] on img at bounding box center [86, 119] width 6 height 6
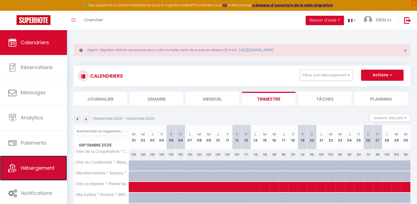
click at [40, 169] on span "Hébergement" at bounding box center [38, 167] width 34 height 7
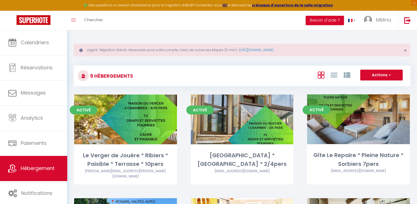
click at [354, 117] on link "Editer" at bounding box center [358, 119] width 33 height 11
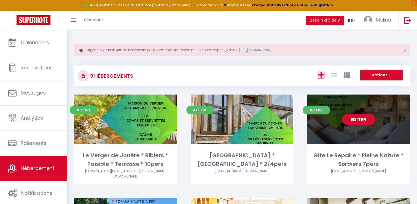
click at [356, 118] on link "Editer" at bounding box center [358, 119] width 33 height 11
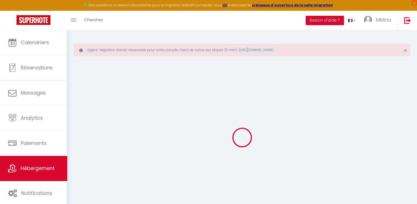
scroll to position [30, 0]
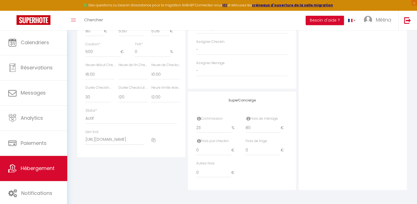
scroll to position [309, 0]
click at [94, 122] on select "Actif Pas actif" at bounding box center [131, 118] width 92 height 10
click at [85, 113] on select "Actif Pas actif" at bounding box center [131, 118] width 92 height 10
click at [357, 117] on div "Photo Photo Supprimer Drag and drop a file here or click Ooops, something wrong…" at bounding box center [353, 3] width 108 height 372
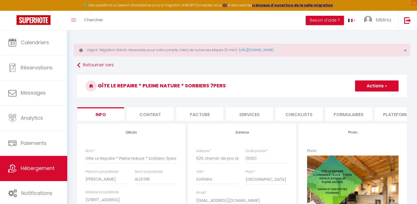
click at [376, 84] on button "Actions" at bounding box center [377, 85] width 44 height 11
click at [361, 98] on input "Enregistrer" at bounding box center [355, 98] width 20 height 6
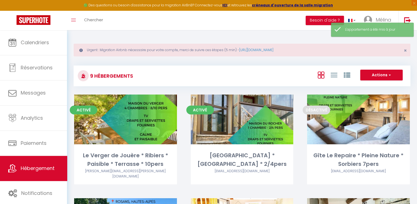
click at [90, 44] on div "Urgent : Migration Airbnb nécessaire pour votre compte, merci de suivre ces éta…" at bounding box center [242, 50] width 337 height 13
